Goal: Task Accomplishment & Management: Use online tool/utility

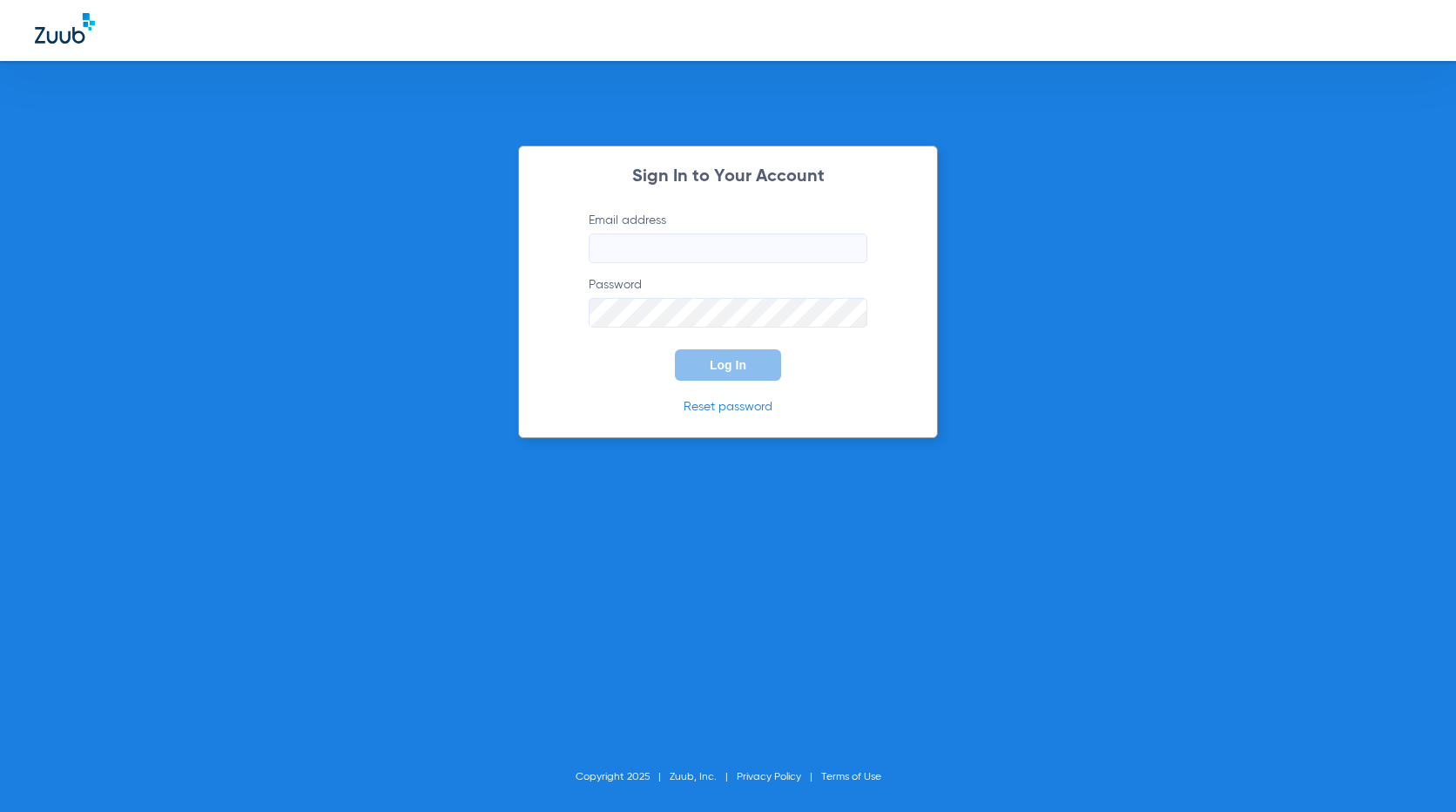
type input "[EMAIL_ADDRESS][DOMAIN_NAME]"
click at [743, 370] on span "Log In" at bounding box center [728, 364] width 36 height 14
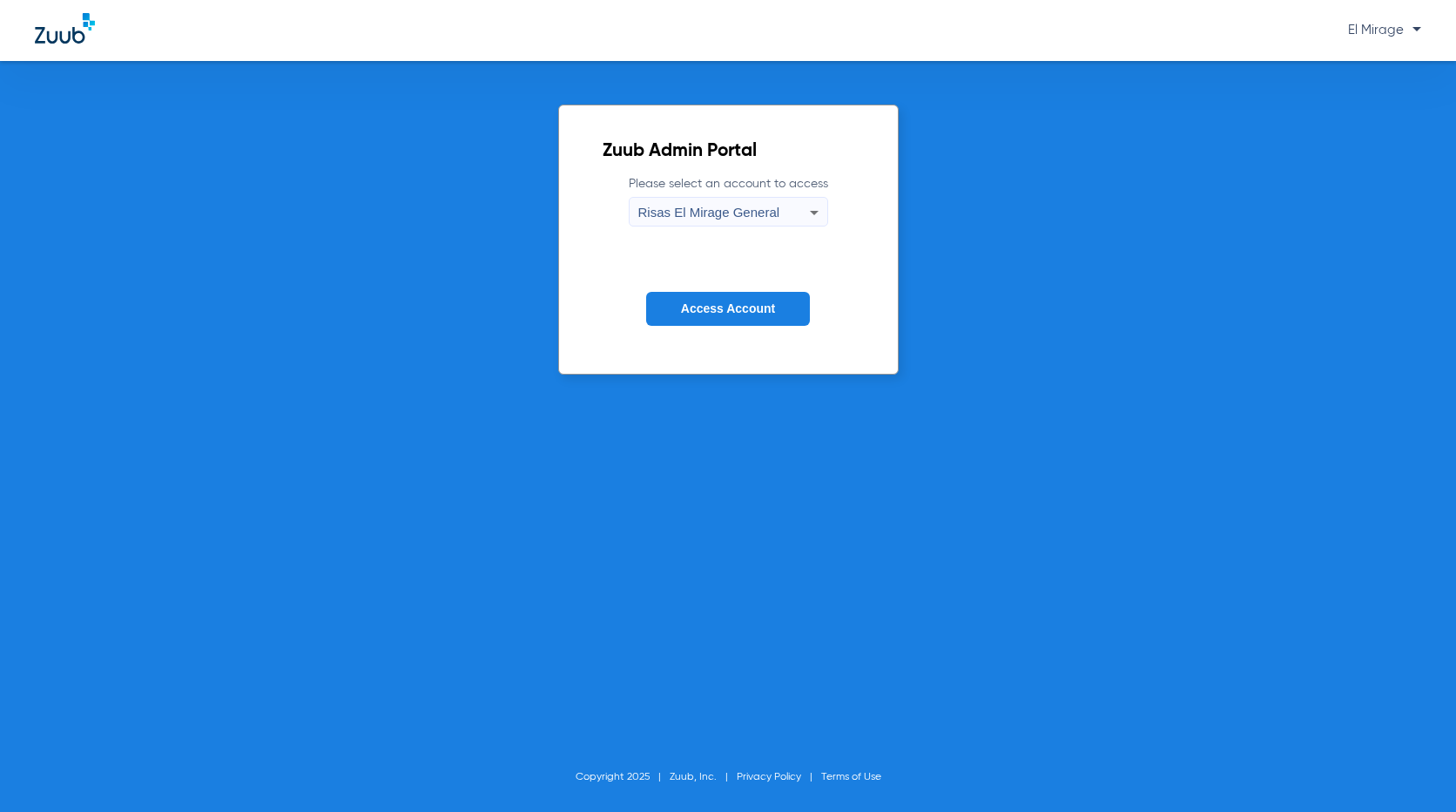
click at [755, 310] on span "Access Account" at bounding box center [728, 307] width 94 height 14
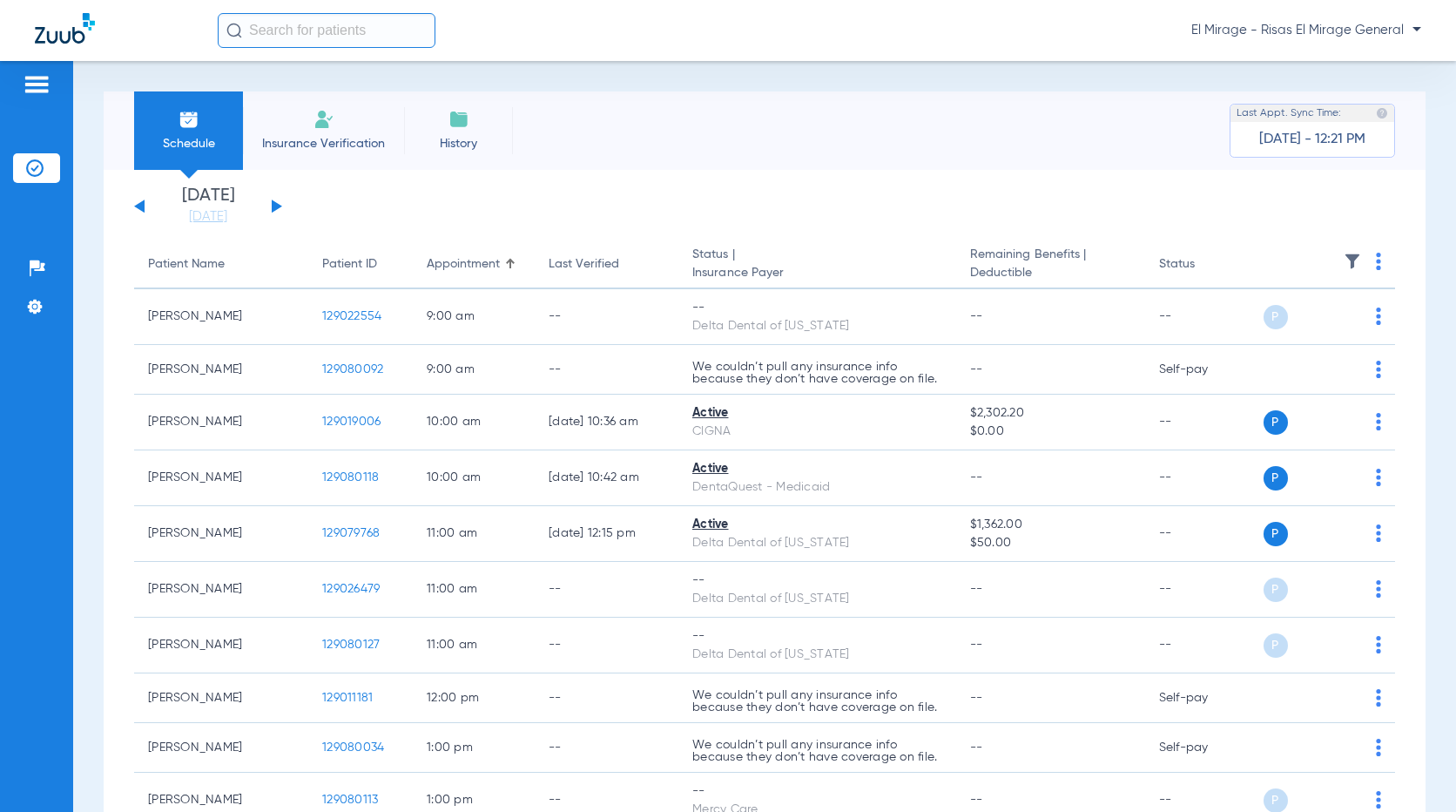
click at [299, 127] on li "Insurance Verification" at bounding box center [324, 130] width 161 height 79
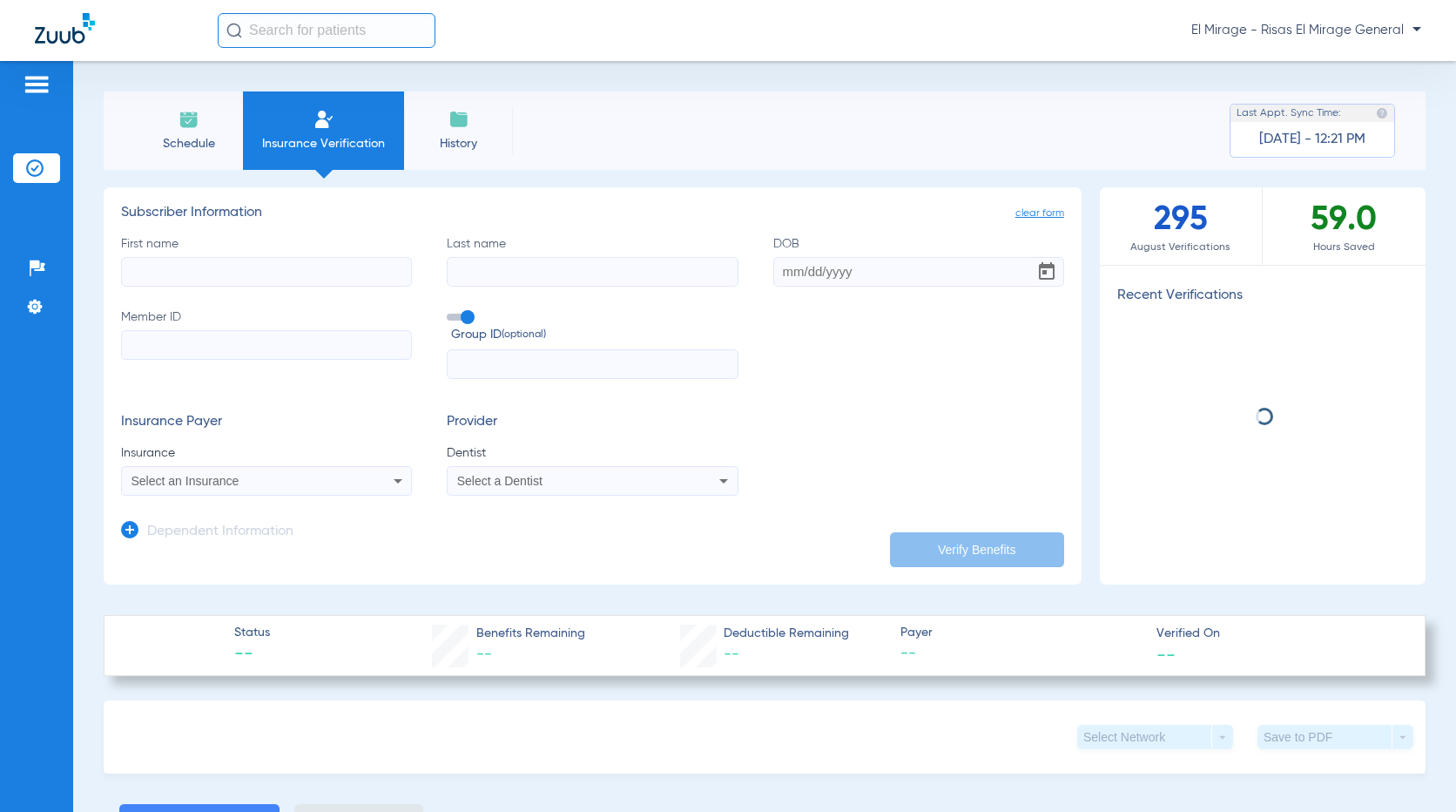
click at [243, 263] on input "First name" at bounding box center [267, 271] width 291 height 30
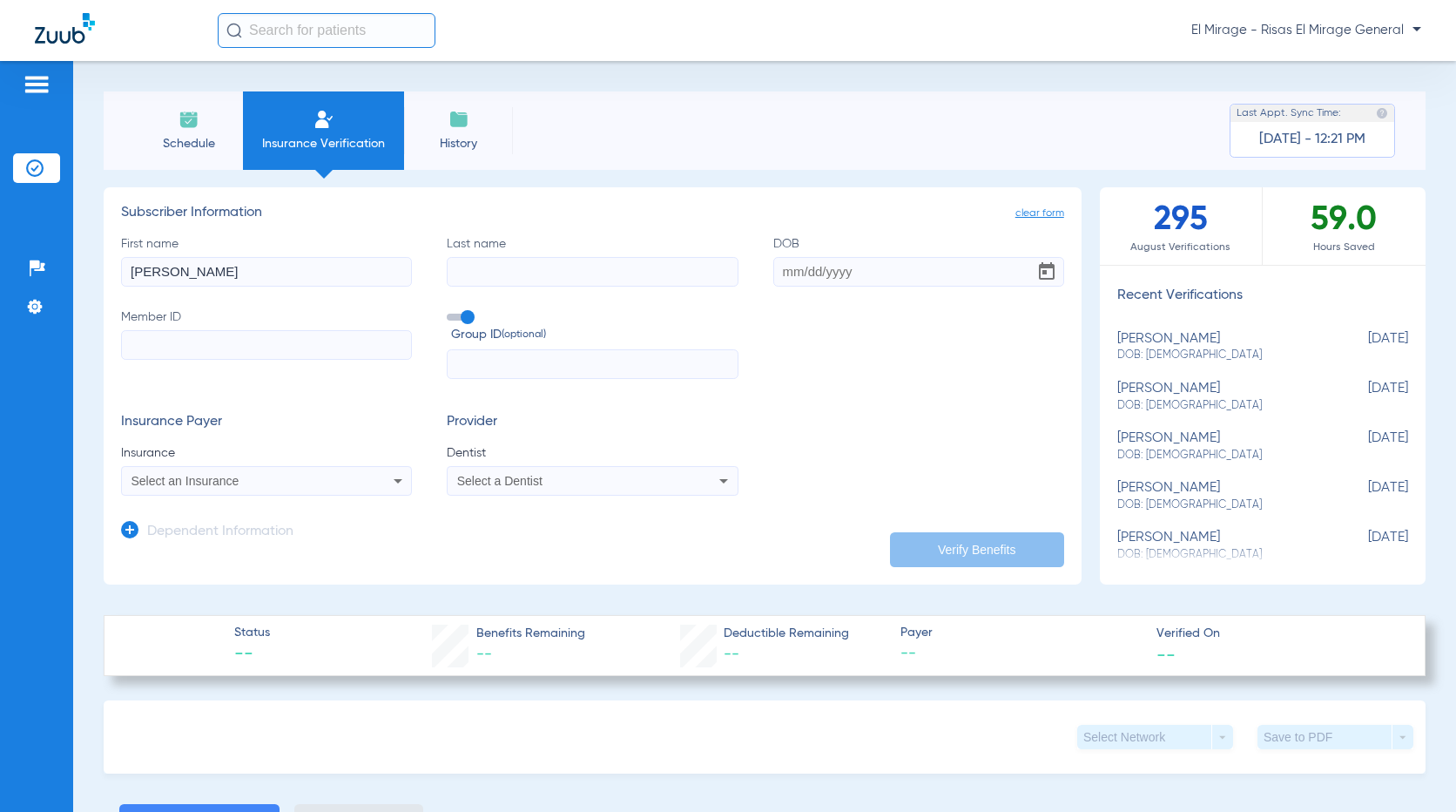
type input "[PERSON_NAME]"
click at [788, 270] on input "DOB" at bounding box center [919, 271] width 291 height 30
type input "[DATE]"
click at [175, 335] on input "Member ID" at bounding box center [267, 345] width 291 height 30
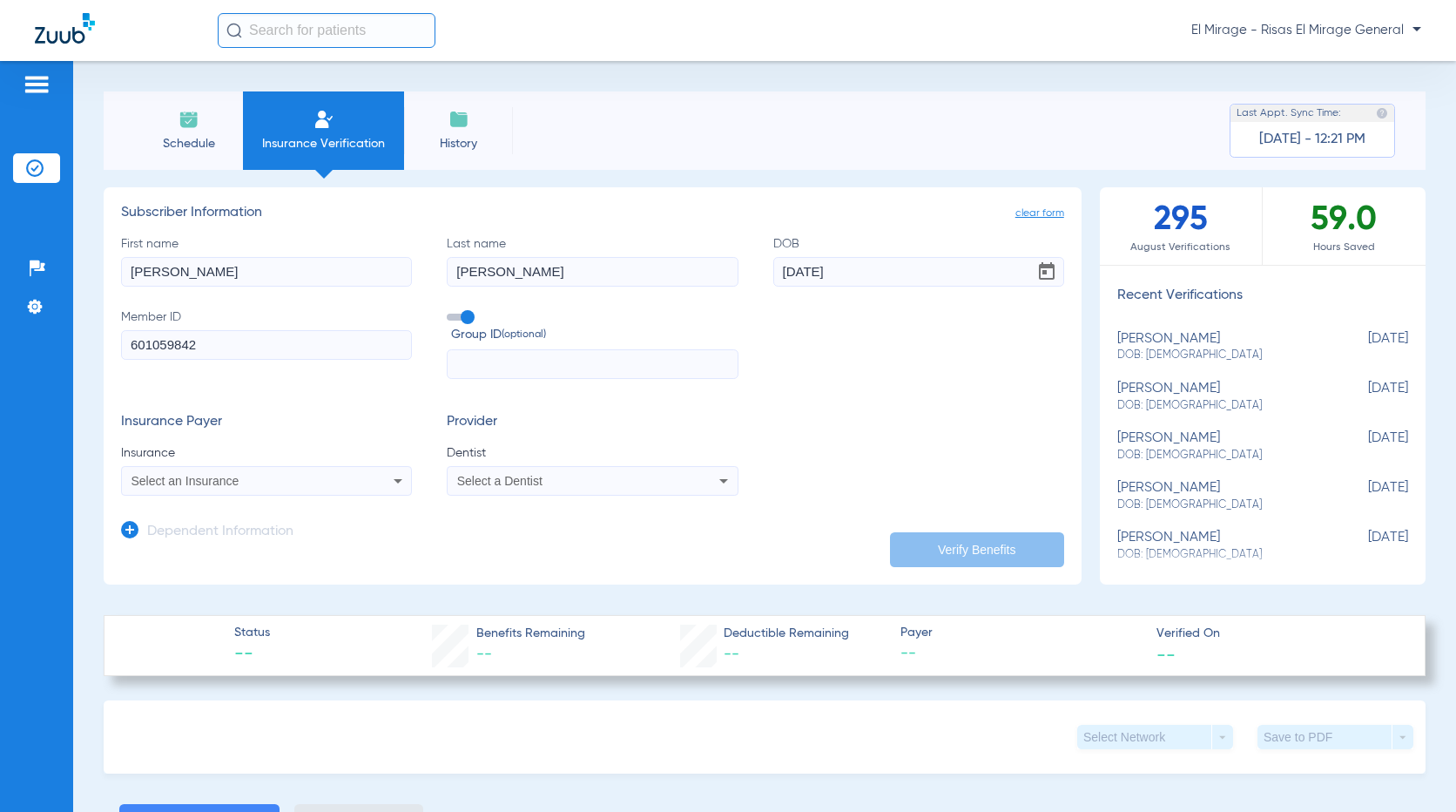
type input "601059842"
click at [390, 484] on icon at bounding box center [398, 480] width 21 height 21
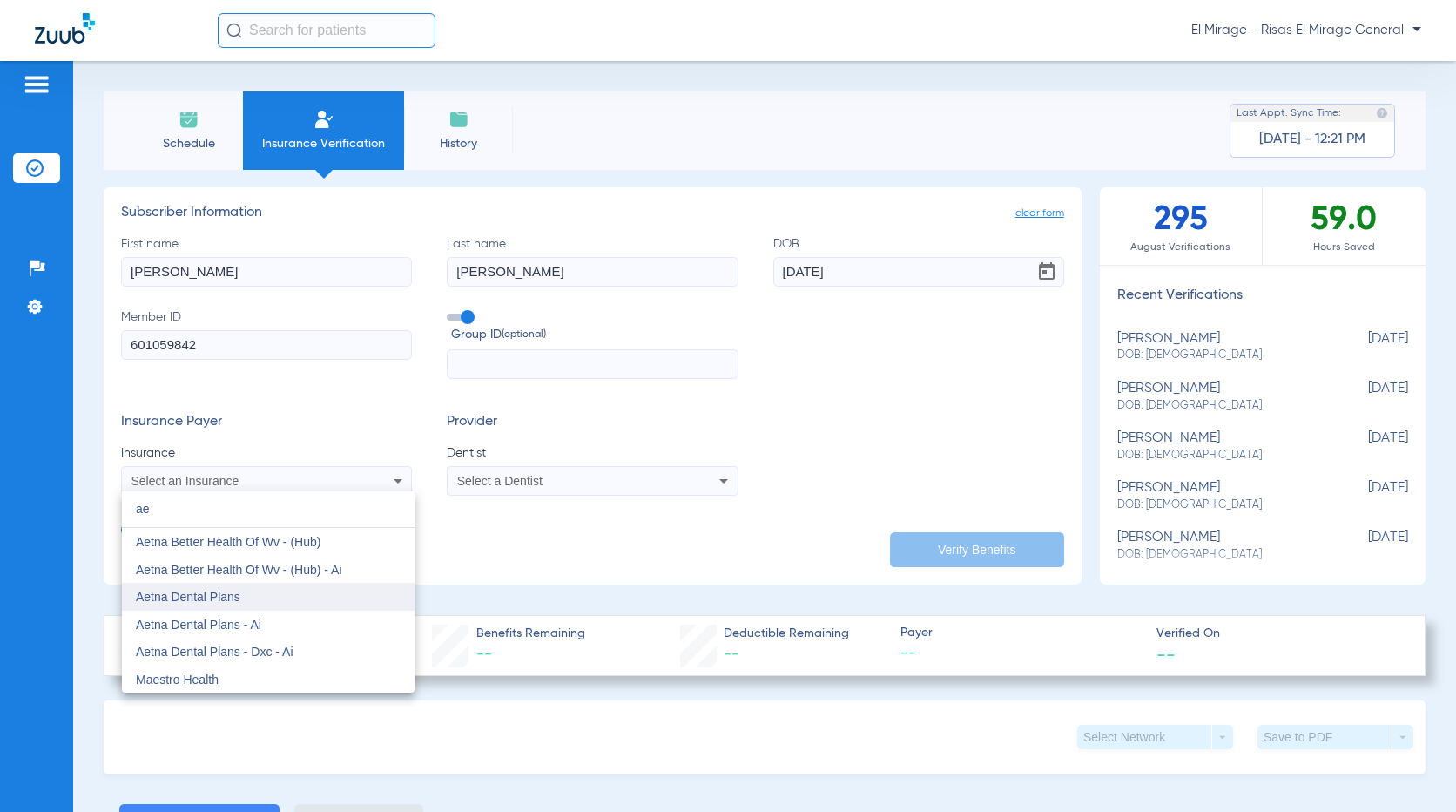
type input "ae"
click at [235, 595] on span "Aetna Dental Plans" at bounding box center [188, 596] width 105 height 14
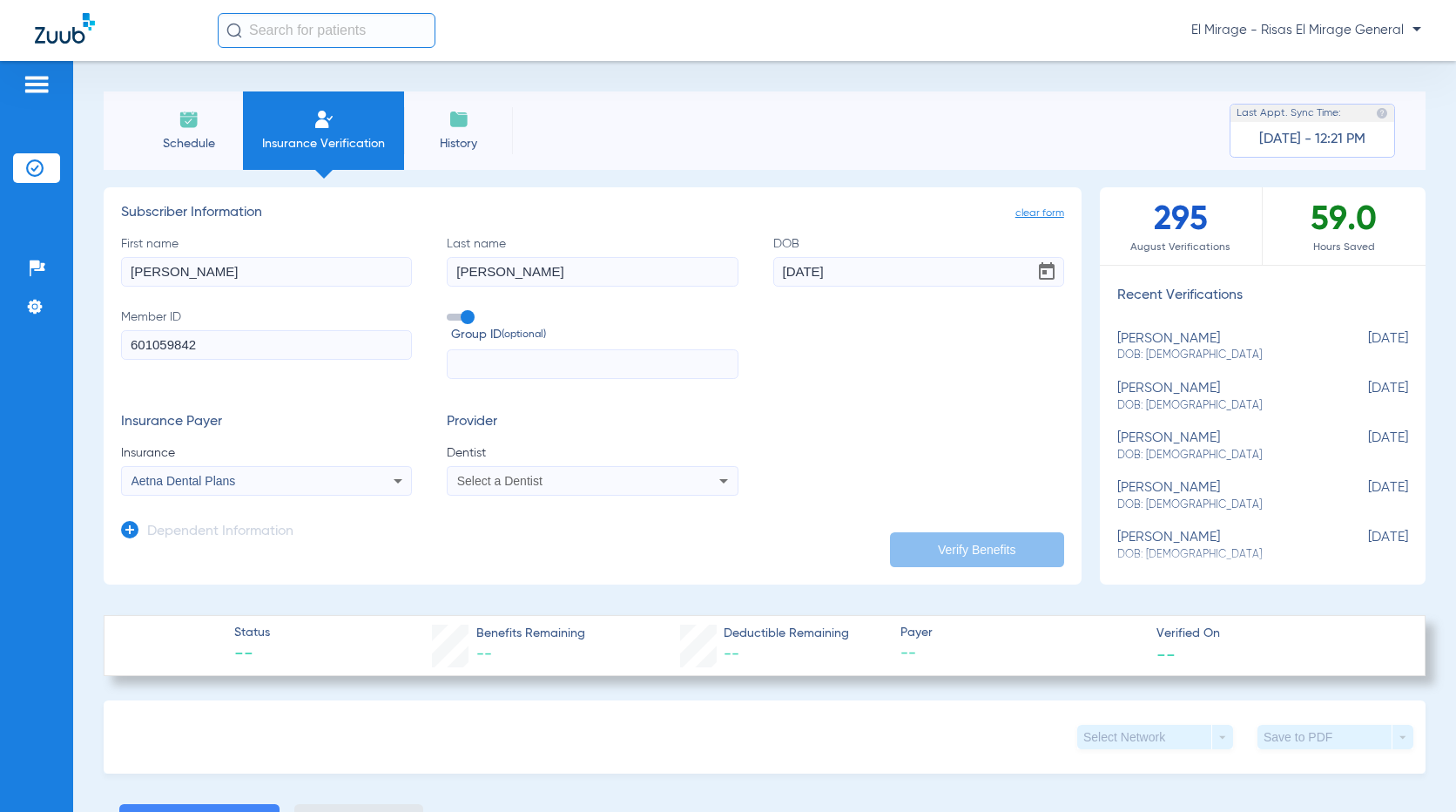
click at [617, 487] on div "Select a Dentist" at bounding box center [592, 480] width 289 height 21
type input "de"
click at [599, 545] on span "Risas Dental Management" at bounding box center [535, 541] width 152 height 14
click at [979, 552] on button "Verify Benefits" at bounding box center [977, 549] width 175 height 35
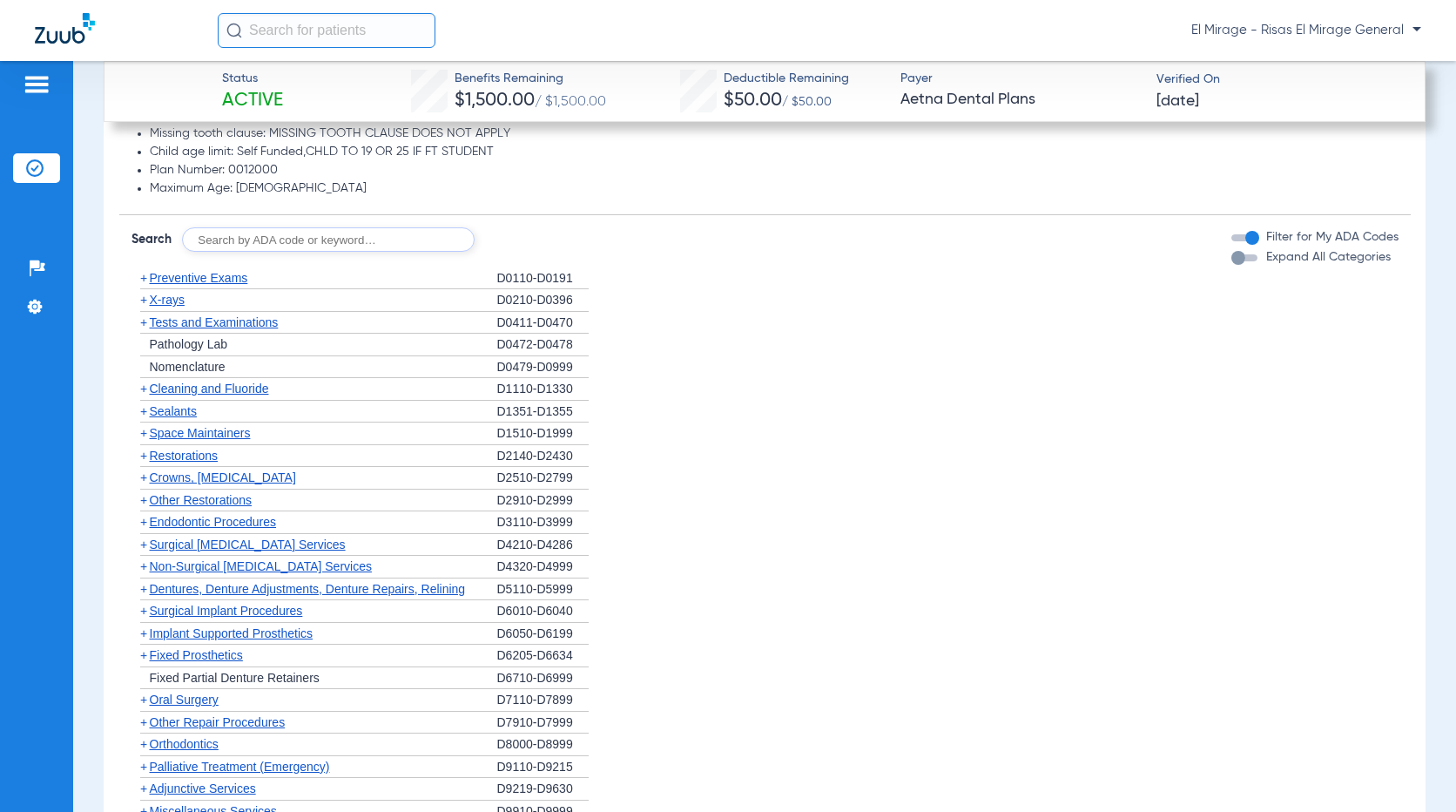
scroll to position [1568, 0]
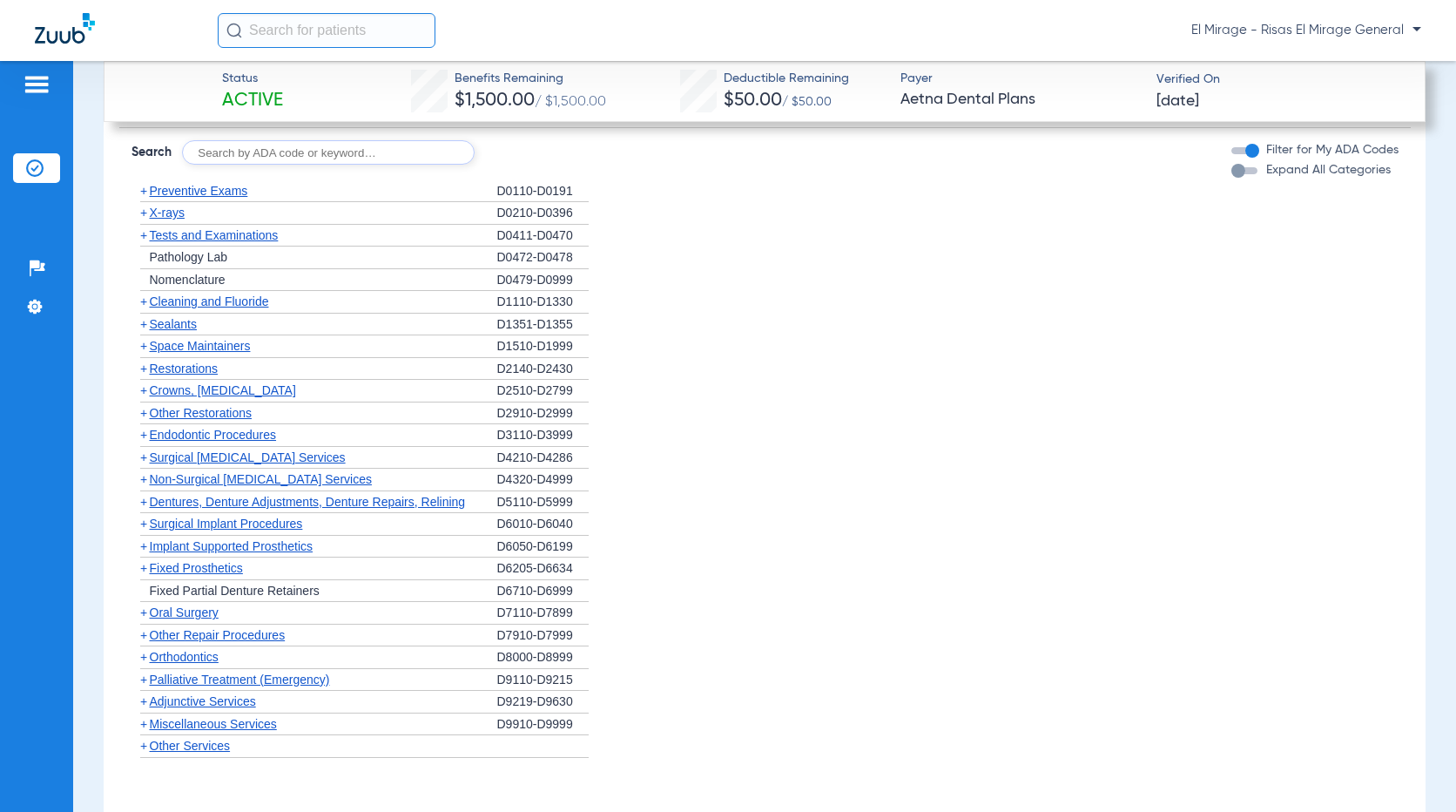
click at [178, 664] on span "Orthodontics" at bounding box center [184, 656] width 69 height 14
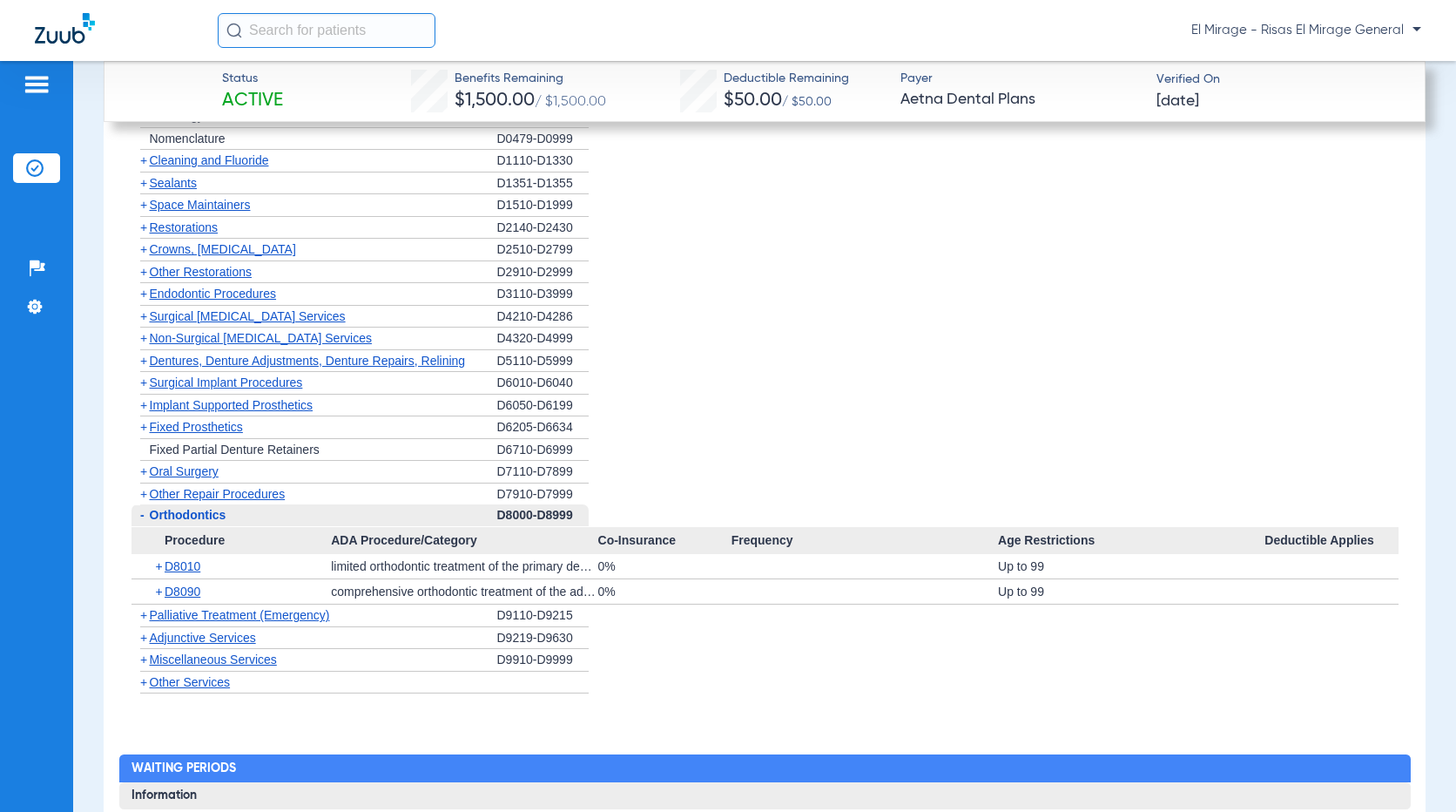
scroll to position [1742, 0]
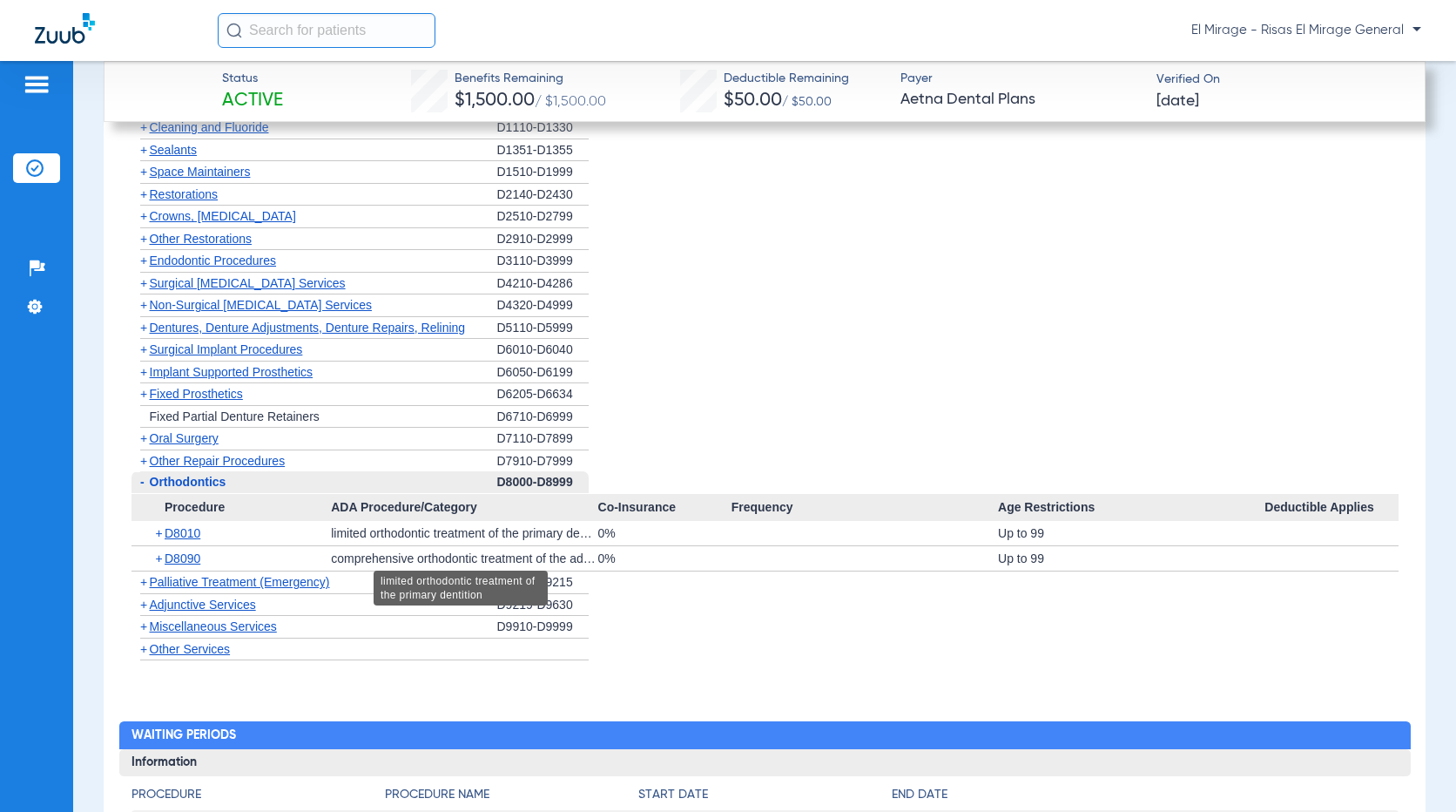
drag, startPoint x: 600, startPoint y: 550, endPoint x: 515, endPoint y: 555, distance: 85.1
click at [515, 545] on div "+ D8010 limited orthodontic treatment of the primary dentition 0% Up to 99" at bounding box center [764, 533] width 1267 height 24
drag, startPoint x: 515, startPoint y: 555, endPoint x: 596, endPoint y: 550, distance: 81.2
click at [599, 545] on div "0%" at bounding box center [665, 533] width 133 height 24
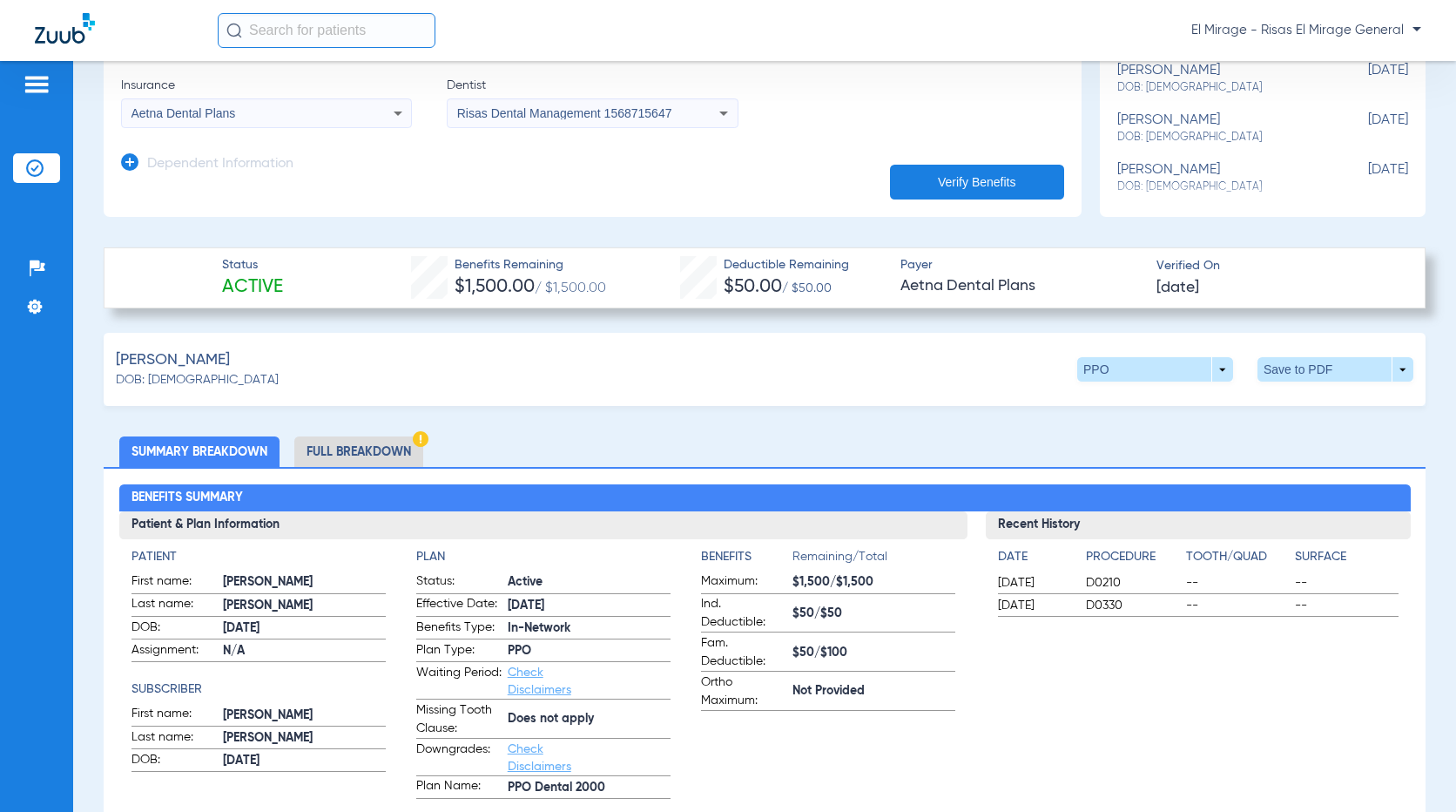
scroll to position [609, 0]
